Goal: Navigation & Orientation: Find specific page/section

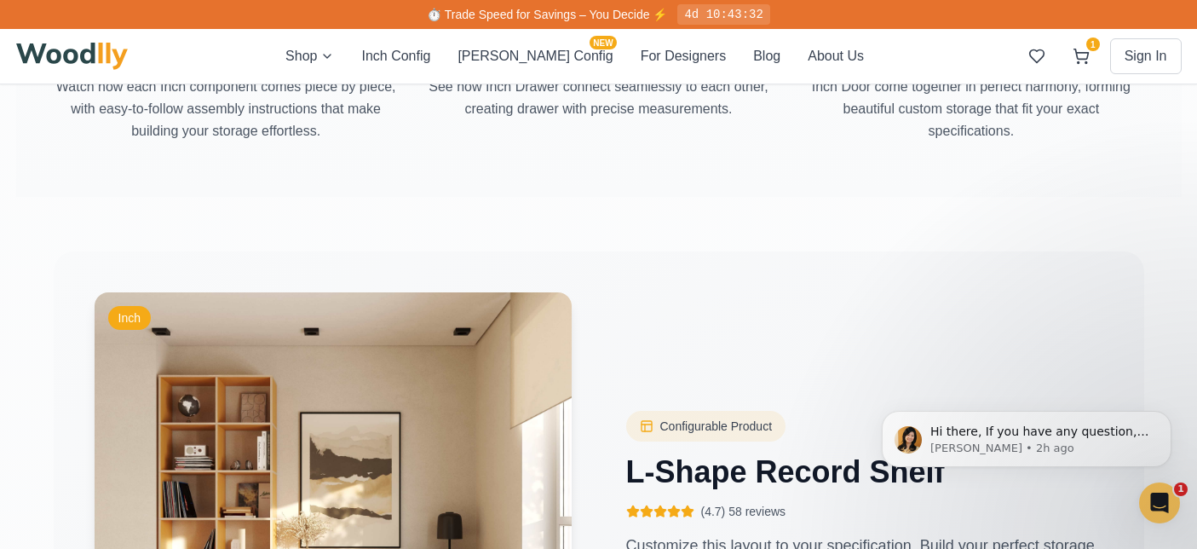
scroll to position [2144, 0]
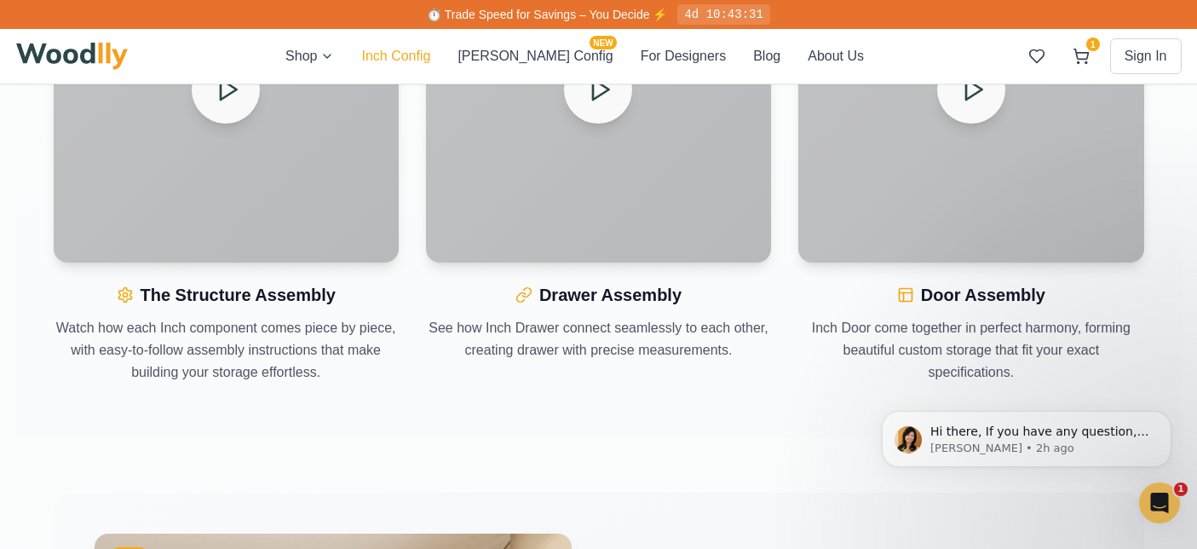
click at [430, 61] on button "Inch Config" at bounding box center [395, 56] width 69 height 20
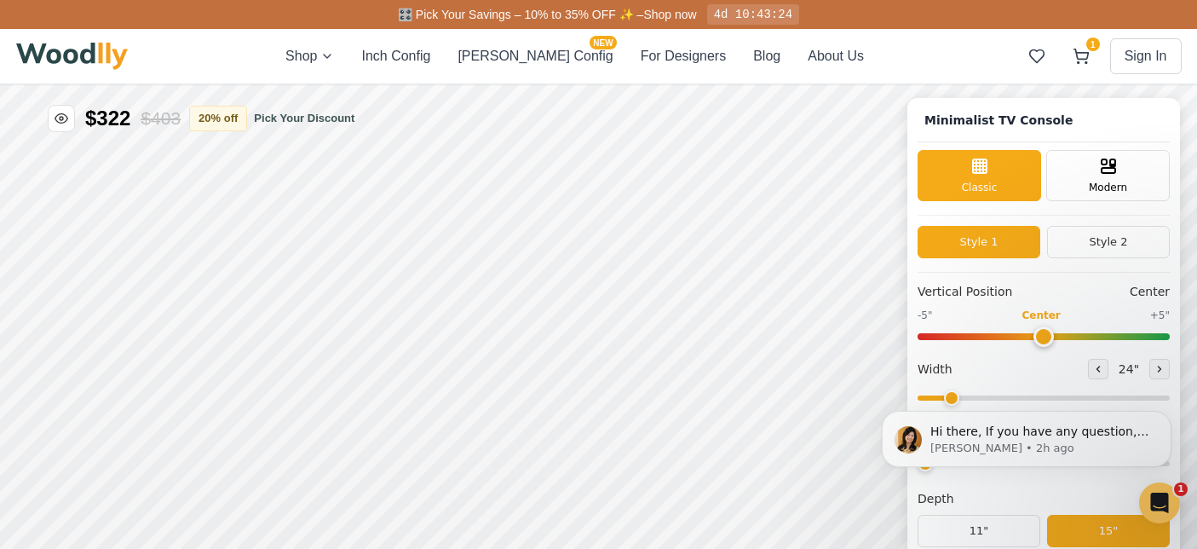
type input "63"
type input "2"
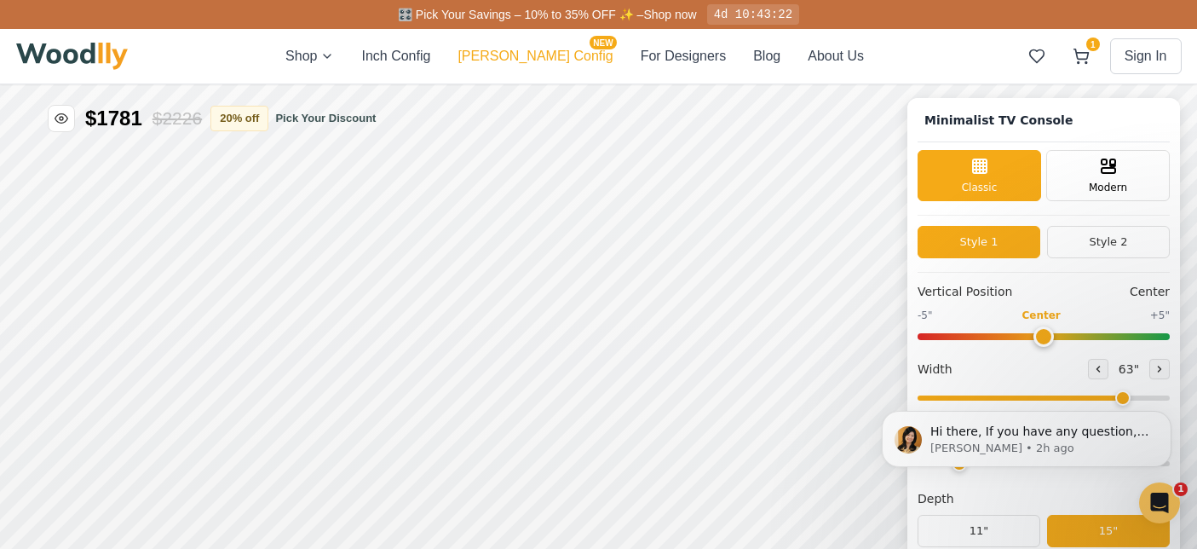
click at [540, 56] on button "[PERSON_NAME] Config NEW" at bounding box center [535, 56] width 155 height 20
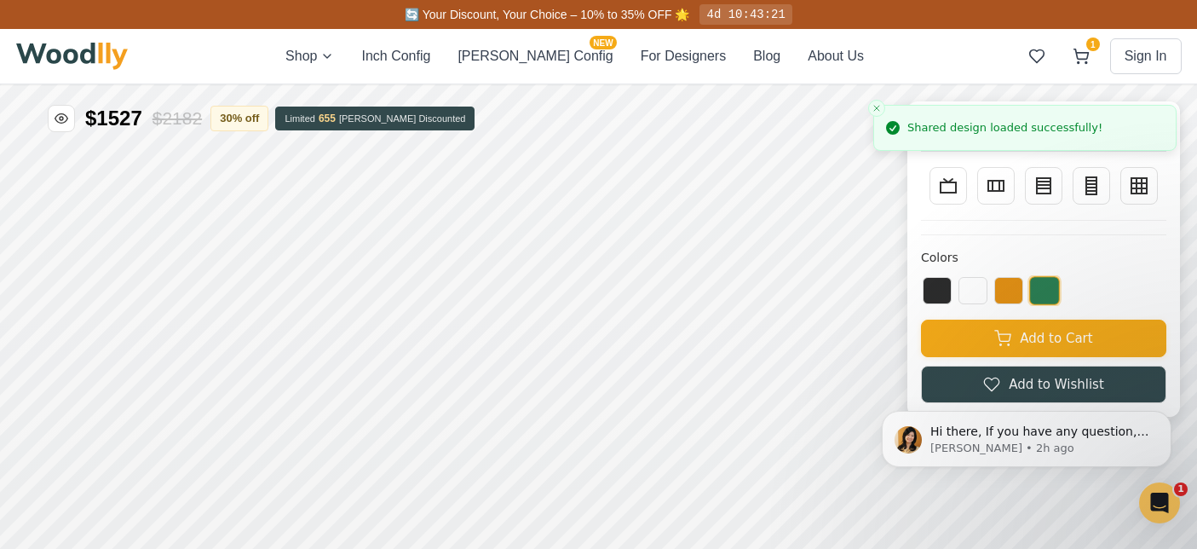
scroll to position [61, 0]
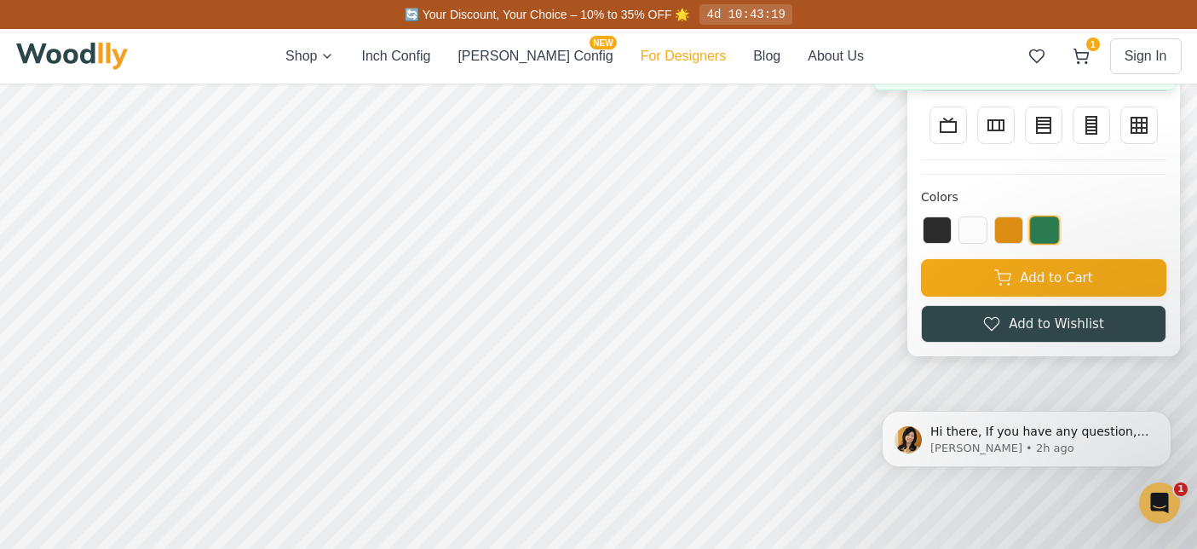
click at [665, 51] on button "For Designers" at bounding box center [683, 56] width 85 height 20
